Goal: Transaction & Acquisition: Purchase product/service

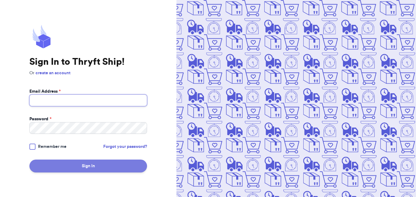
type input "thriftaholics2.0@gmail.com"
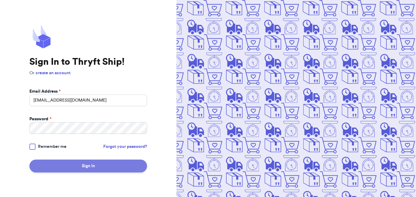
click at [88, 167] on button "Sign In" at bounding box center [88, 165] width 118 height 13
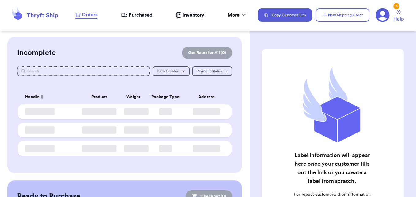
checkbox input "false"
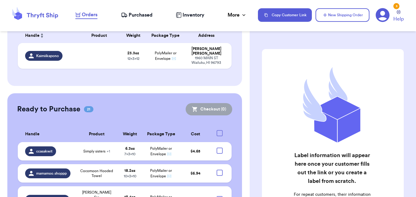
scroll to position [45, 0]
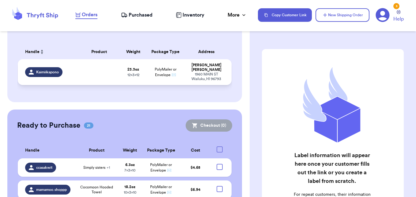
click at [203, 72] on div "1960 MAIN ST Wailuku , HI 96793" at bounding box center [207, 76] width 36 height 9
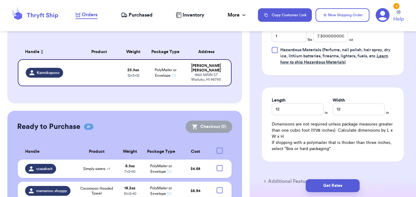
scroll to position [329, 0]
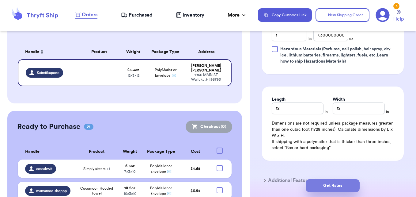
click at [333, 185] on button "Get Rates" at bounding box center [333, 185] width 54 height 13
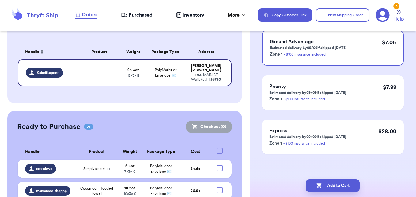
scroll to position [0, 0]
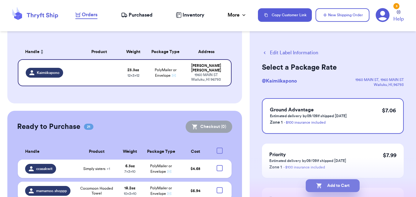
click at [333, 185] on button "Add to Cart" at bounding box center [333, 185] width 54 height 13
